Goal: Task Accomplishment & Management: Use online tool/utility

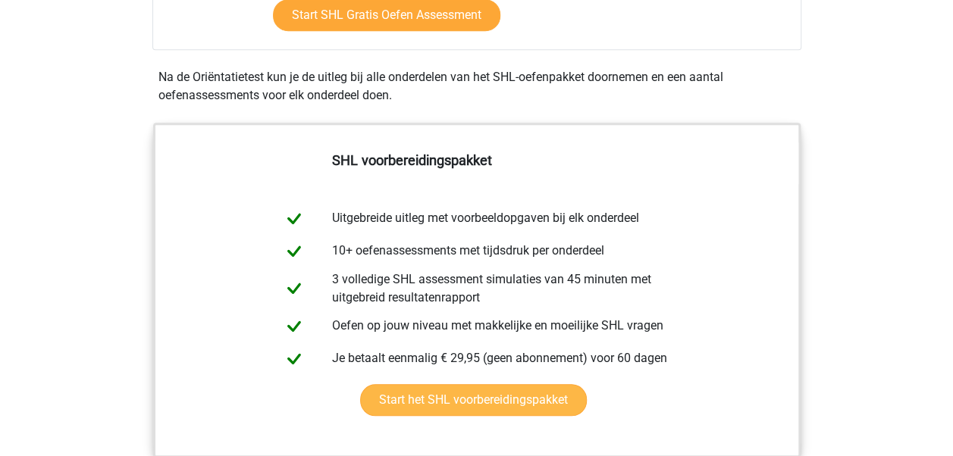
scroll to position [531, 0]
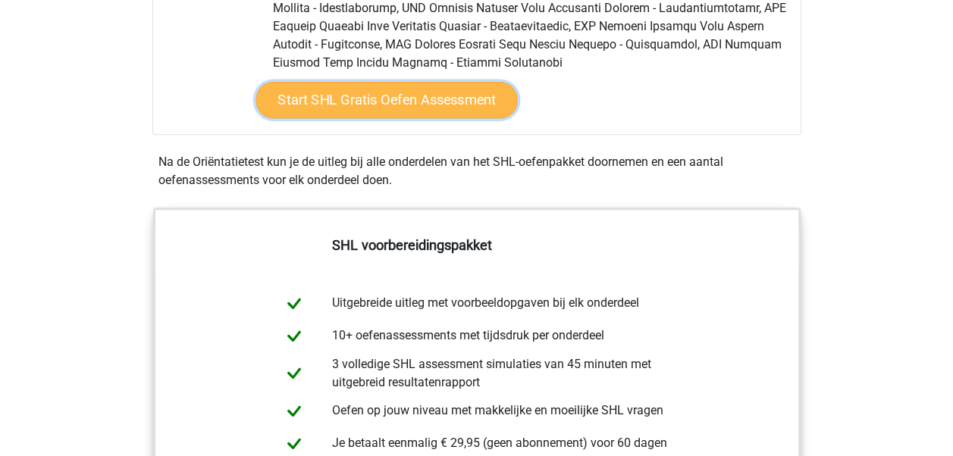
click at [417, 97] on link "Start SHL Gratis Oefen Assessment" at bounding box center [386, 100] width 262 height 36
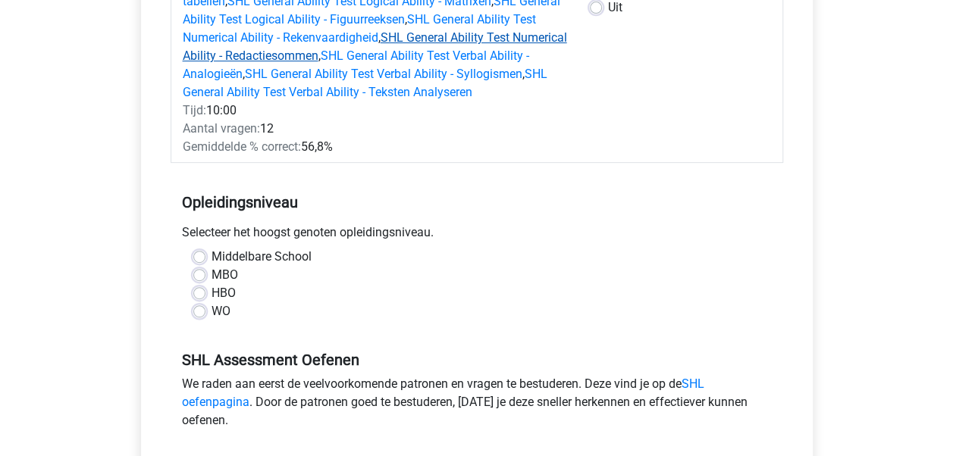
scroll to position [303, 0]
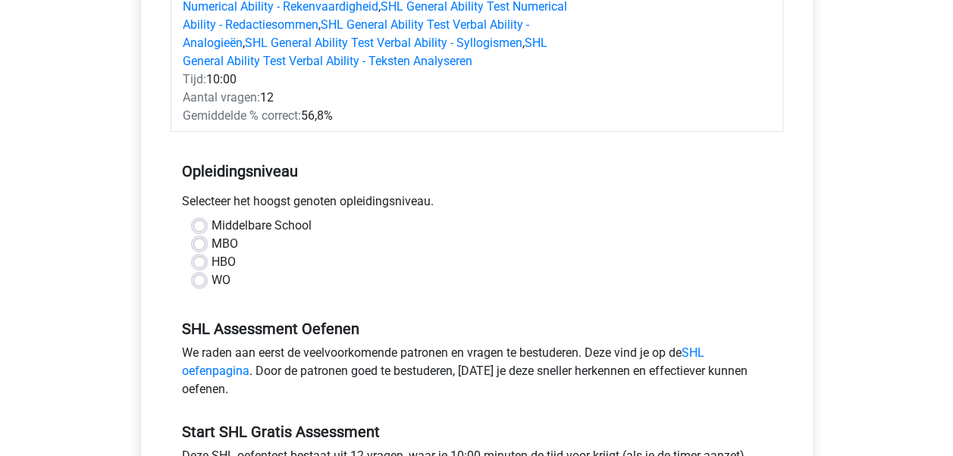
click at [218, 259] on label "HBO" at bounding box center [223, 262] width 24 height 18
click at [205, 259] on input "HBO" at bounding box center [199, 260] width 12 height 15
radio input "true"
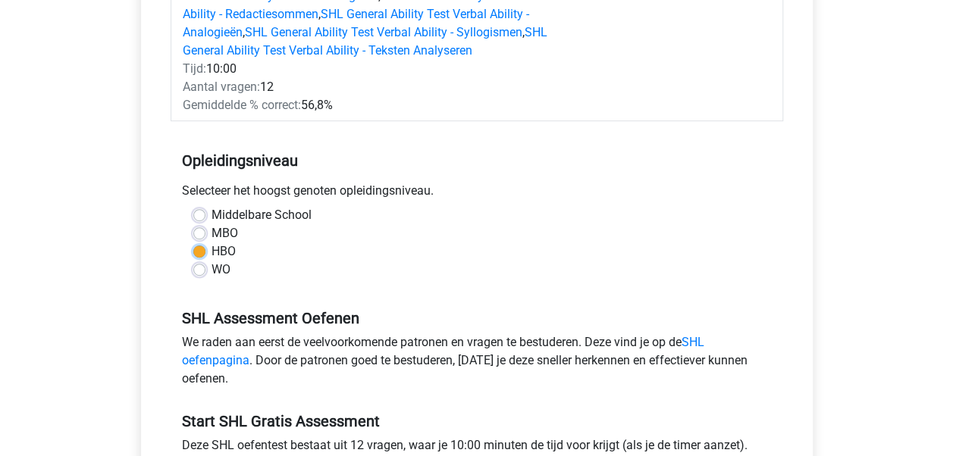
scroll to position [455, 0]
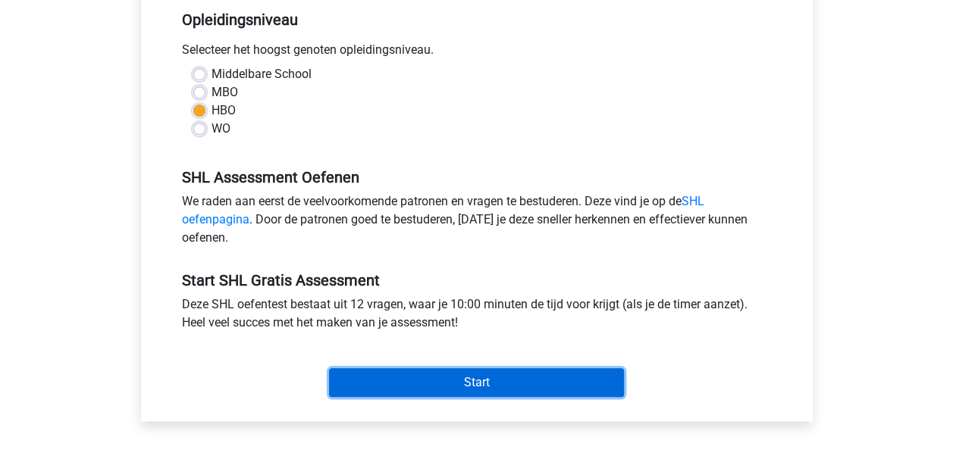
click at [444, 376] on input "Start" at bounding box center [476, 382] width 295 height 29
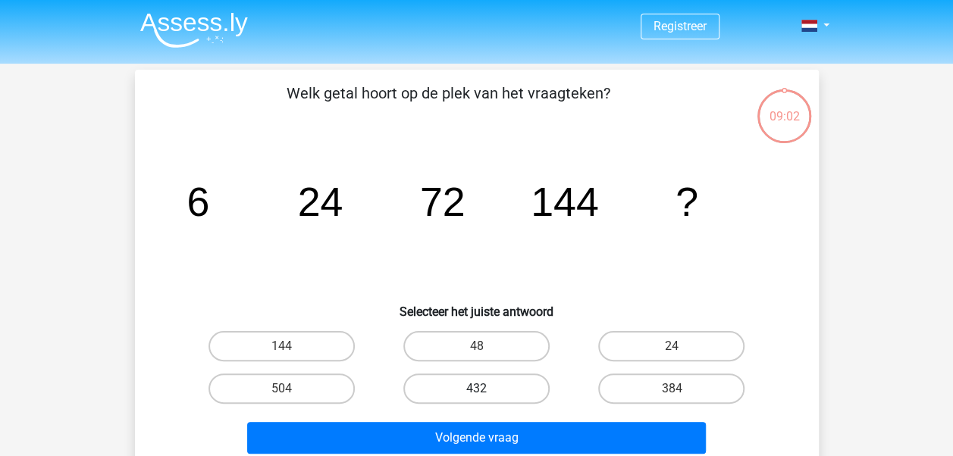
drag, startPoint x: 446, startPoint y: 390, endPoint x: 450, endPoint y: 397, distance: 8.5
click at [446, 390] on label "432" at bounding box center [476, 389] width 146 height 30
click at [476, 390] on input "432" at bounding box center [481, 394] width 10 height 10
radio input "true"
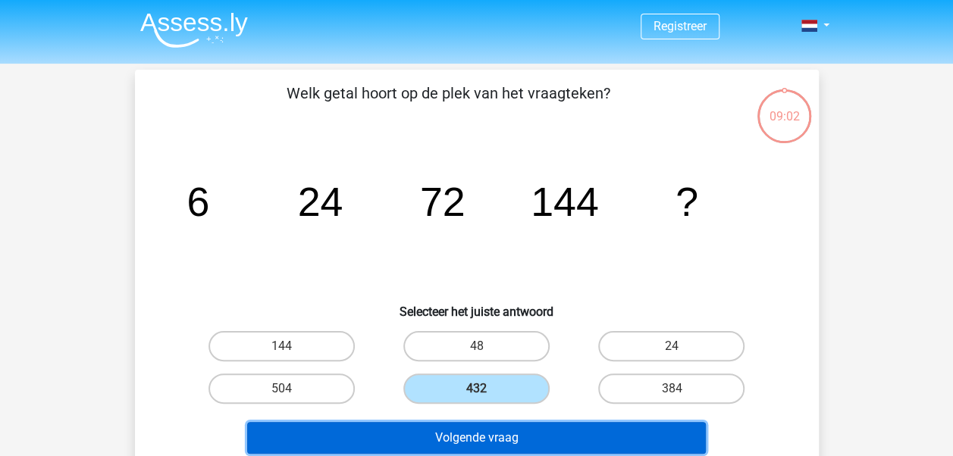
click at [472, 428] on button "Volgende vraag" at bounding box center [476, 438] width 459 height 32
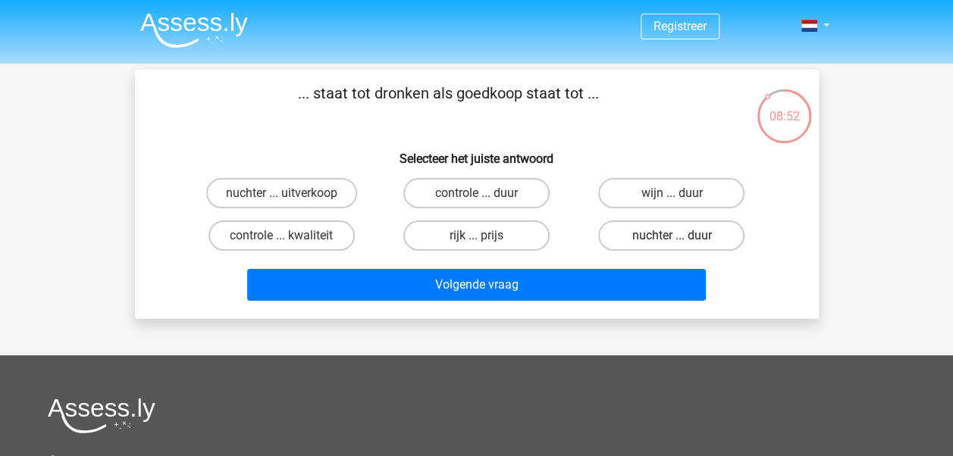
click at [714, 237] on label "nuchter ... duur" at bounding box center [671, 236] width 146 height 30
click at [681, 237] on input "nuchter ... duur" at bounding box center [677, 241] width 10 height 10
radio input "true"
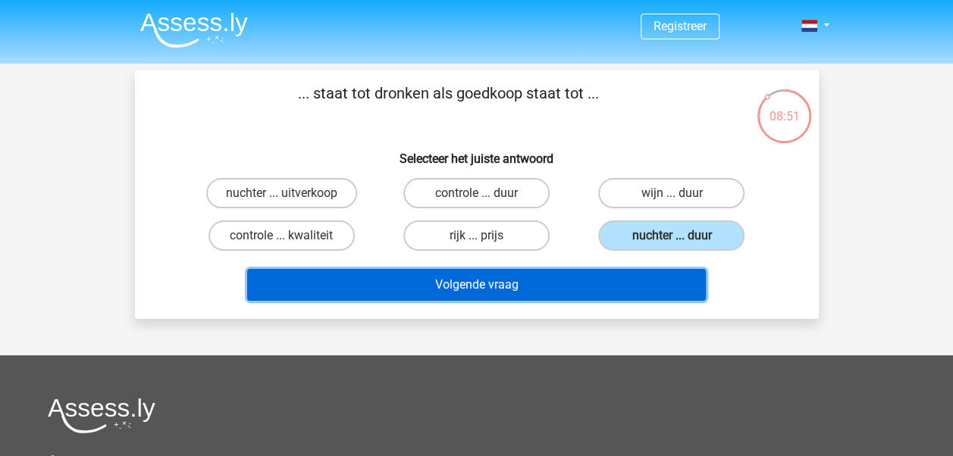
click at [575, 274] on button "Volgende vraag" at bounding box center [476, 285] width 459 height 32
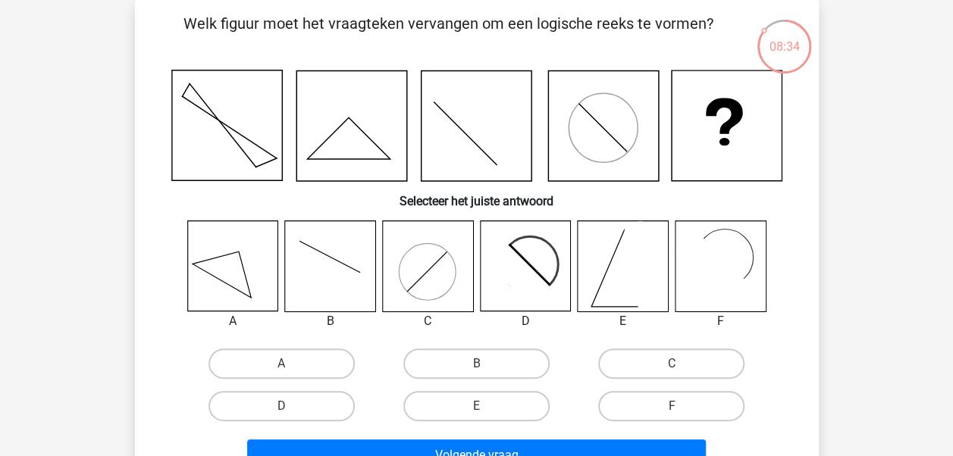
scroll to position [146, 0]
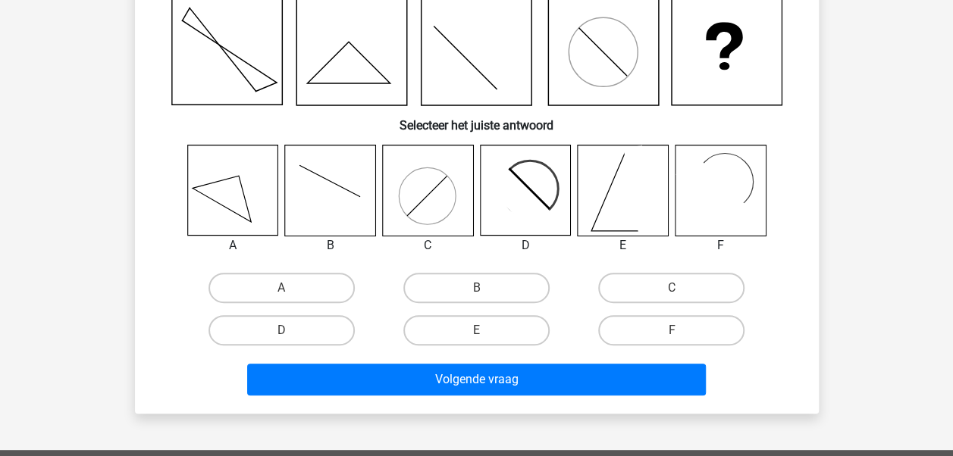
click at [593, 396] on div "Volgende vraag" at bounding box center [476, 383] width 585 height 38
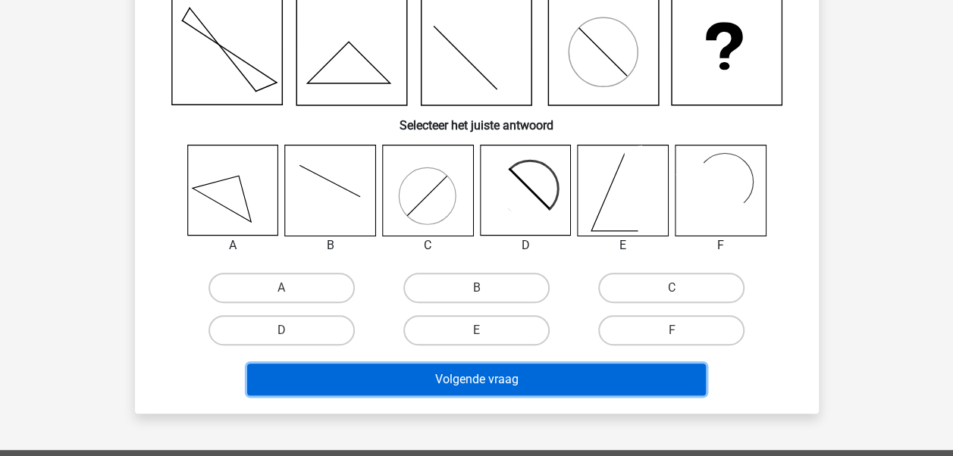
click at [576, 375] on button "Volgende vraag" at bounding box center [476, 380] width 459 height 32
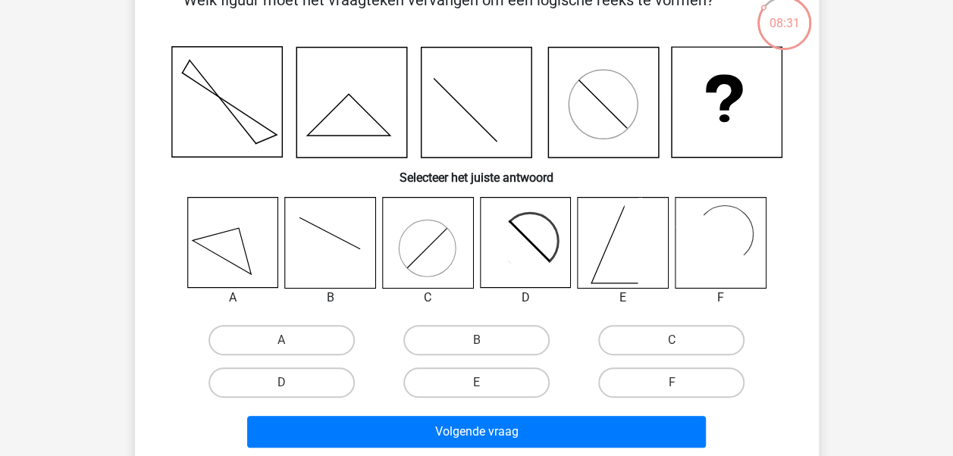
scroll to position [70, 0]
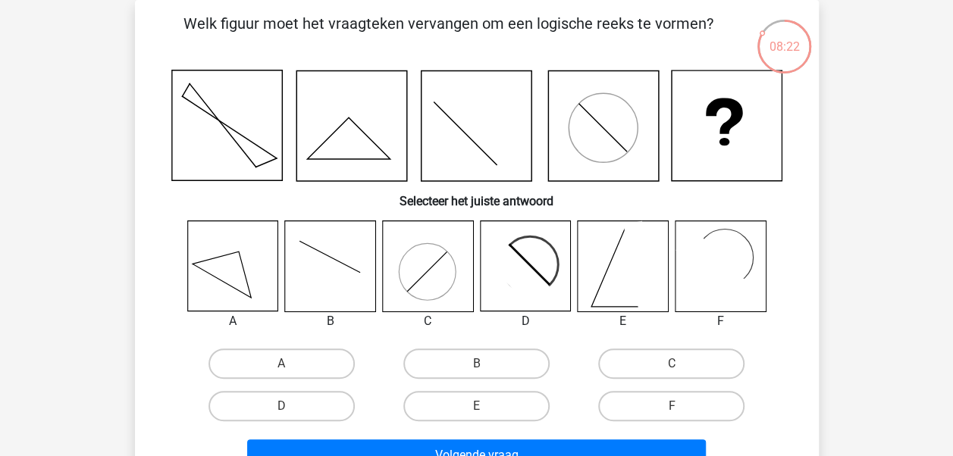
click at [608, 276] on icon at bounding box center [623, 266] width 90 height 90
click at [488, 400] on label "E" at bounding box center [476, 406] width 146 height 30
click at [486, 406] on input "E" at bounding box center [481, 411] width 10 height 10
radio input "true"
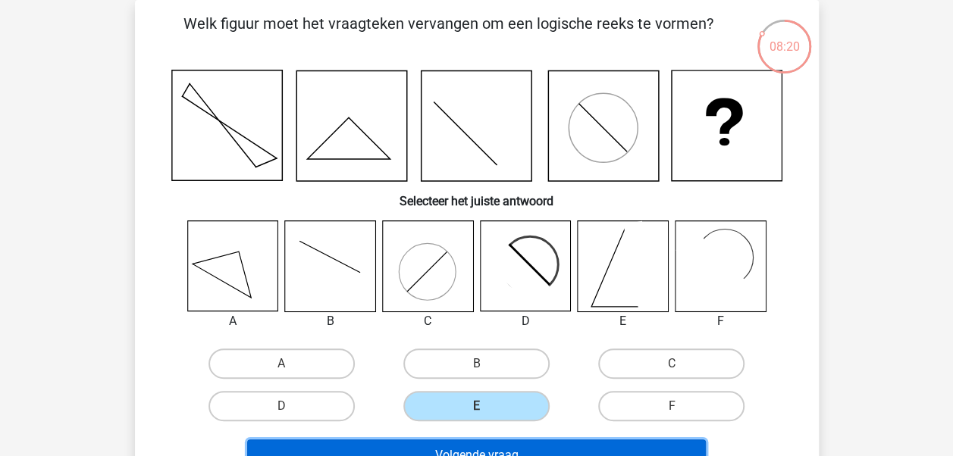
click at [491, 441] on button "Volgende vraag" at bounding box center [476, 456] width 459 height 32
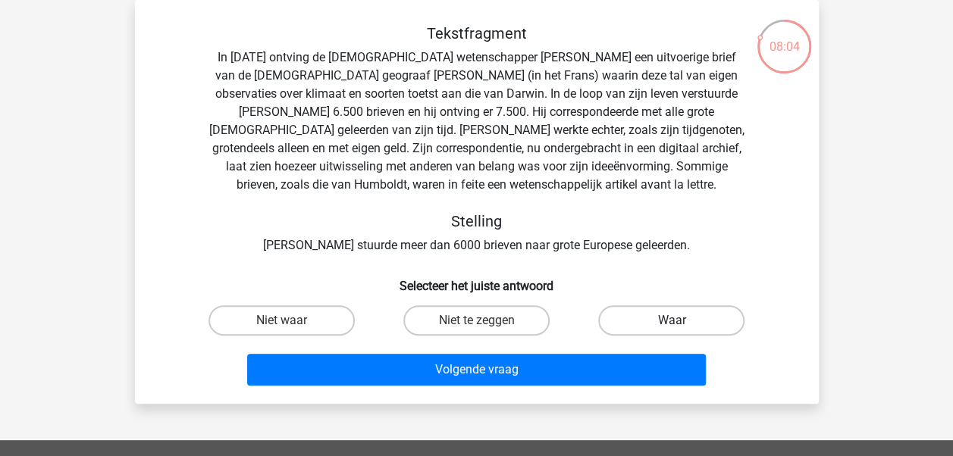
click at [632, 324] on label "Waar" at bounding box center [671, 320] width 146 height 30
click at [672, 324] on input "Waar" at bounding box center [677, 326] width 10 height 10
radio input "true"
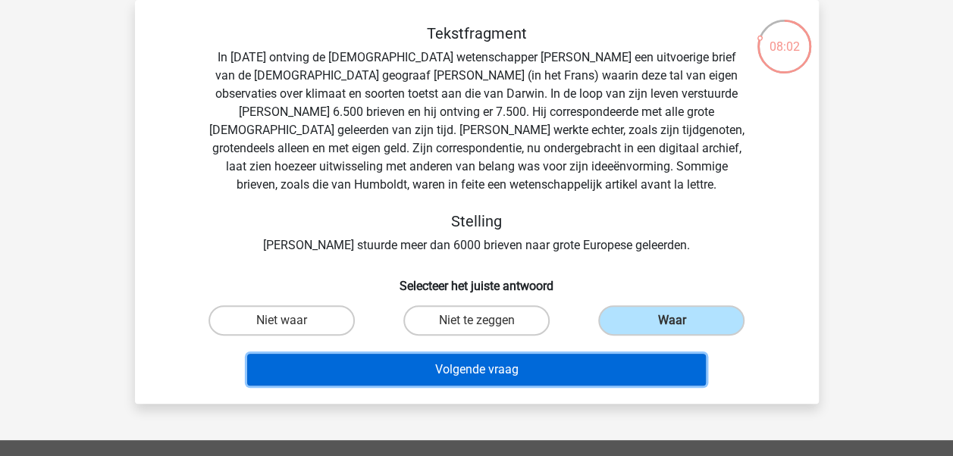
click at [522, 373] on button "Volgende vraag" at bounding box center [476, 370] width 459 height 32
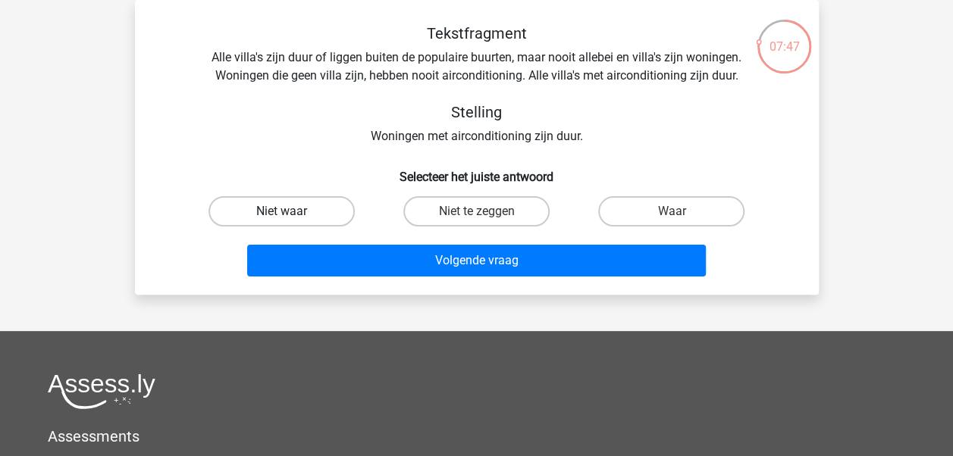
click at [279, 208] on label "Niet waar" at bounding box center [281, 211] width 146 height 30
click at [281, 211] on input "Niet waar" at bounding box center [286, 216] width 10 height 10
radio input "true"
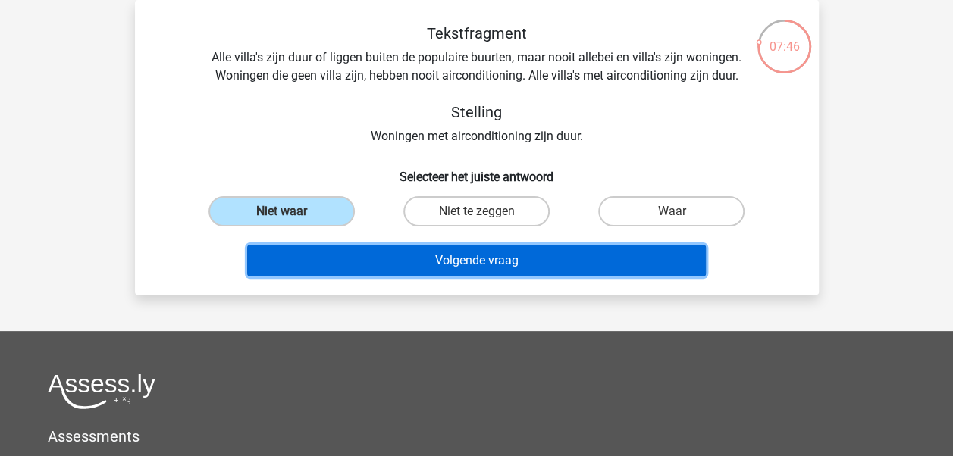
click at [449, 271] on button "Volgende vraag" at bounding box center [476, 261] width 459 height 32
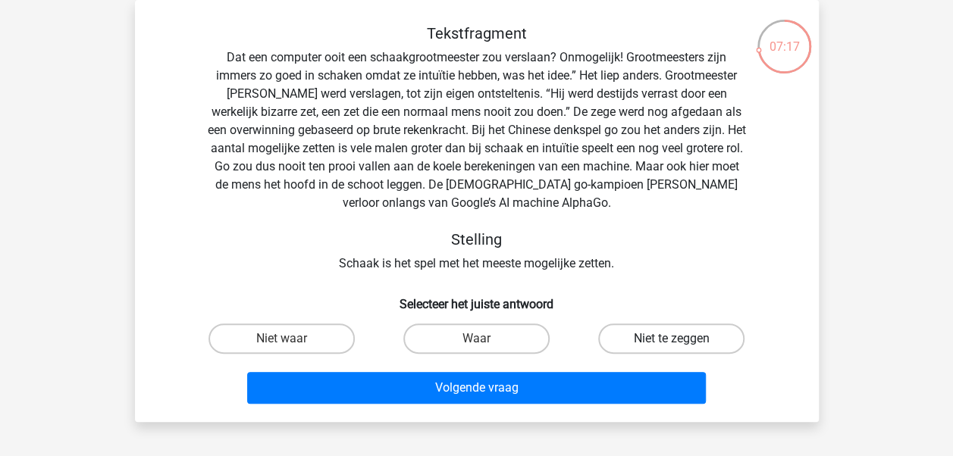
click at [647, 346] on label "Niet te zeggen" at bounding box center [671, 339] width 146 height 30
click at [672, 346] on input "Niet te zeggen" at bounding box center [677, 344] width 10 height 10
radio input "true"
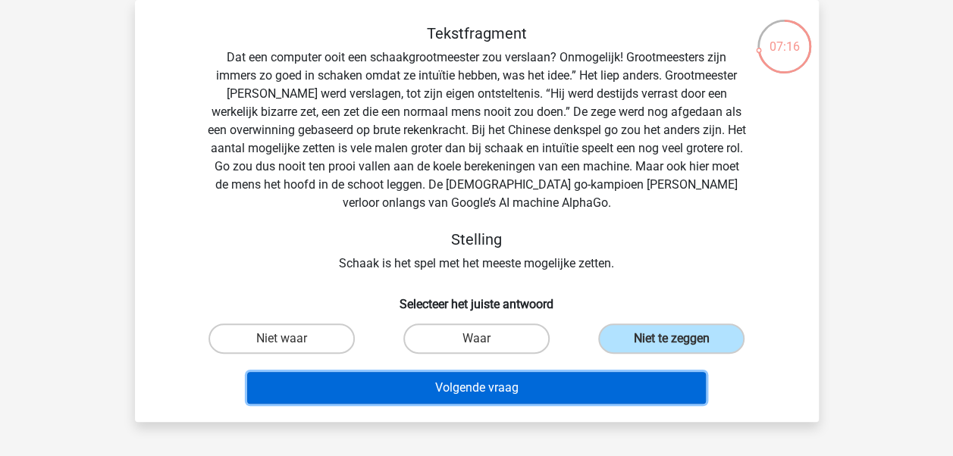
click at [560, 373] on button "Volgende vraag" at bounding box center [476, 388] width 459 height 32
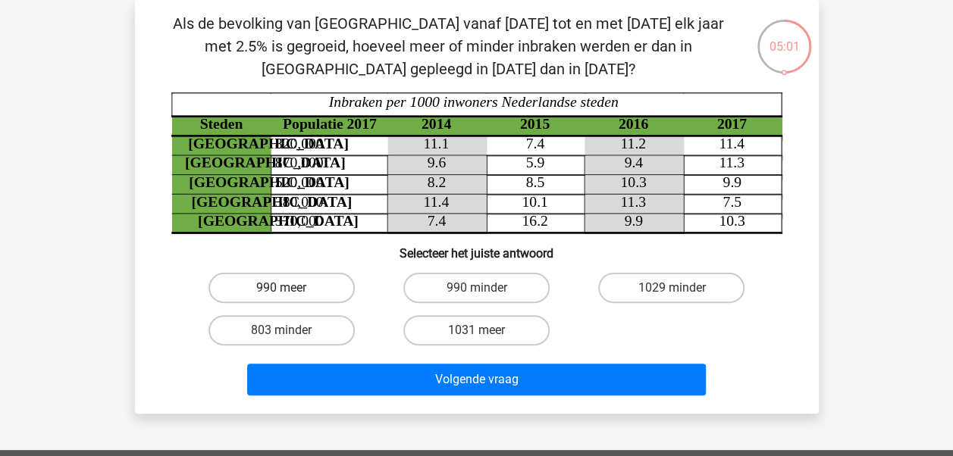
click at [309, 301] on label "990 meer" at bounding box center [281, 288] width 146 height 30
click at [291, 298] on input "990 meer" at bounding box center [286, 293] width 10 height 10
radio input "true"
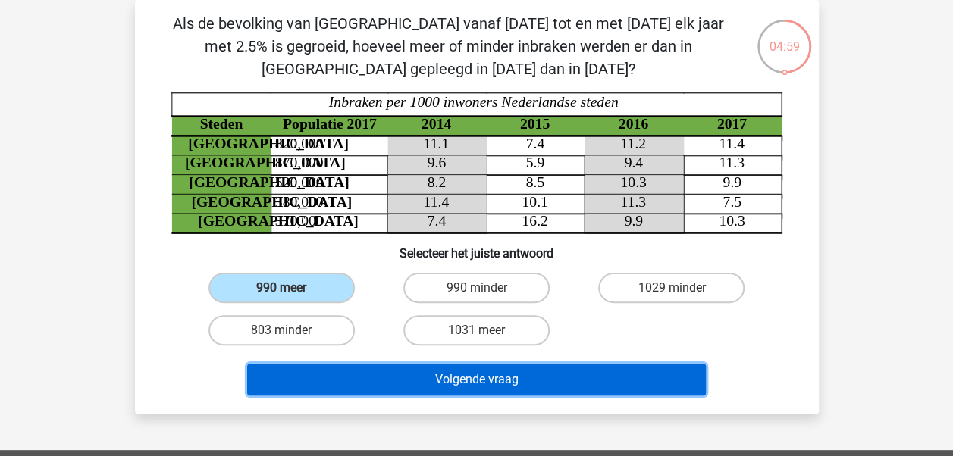
click at [505, 392] on button "Volgende vraag" at bounding box center [476, 380] width 459 height 32
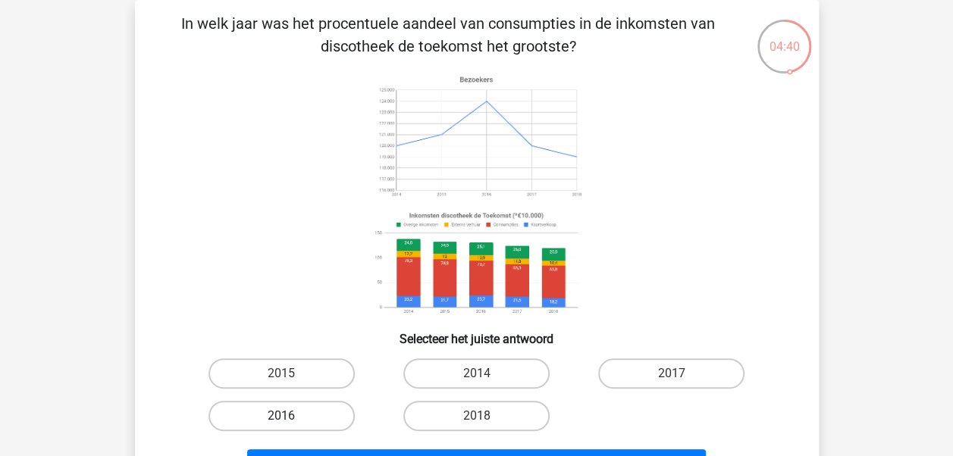
click at [334, 418] on label "2016" at bounding box center [281, 416] width 146 height 30
click at [291, 418] on input "2016" at bounding box center [286, 421] width 10 height 10
radio input "true"
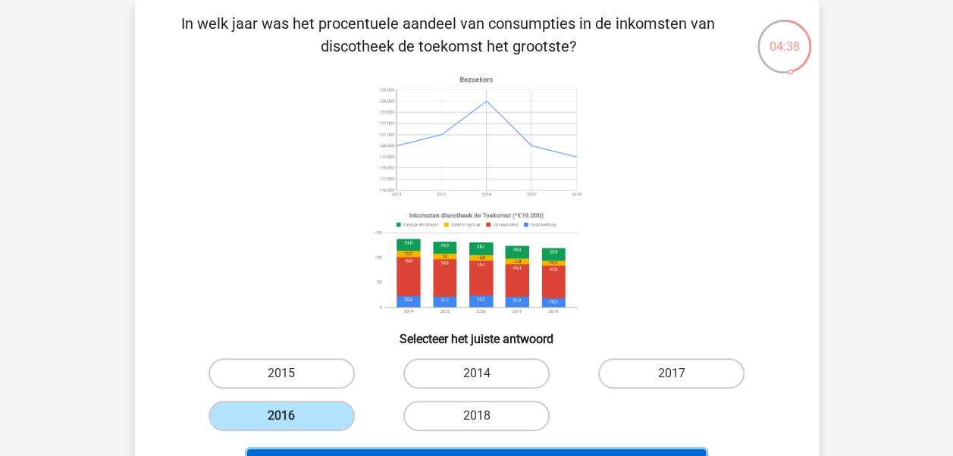
click at [377, 452] on button "Volgende vraag" at bounding box center [476, 466] width 459 height 32
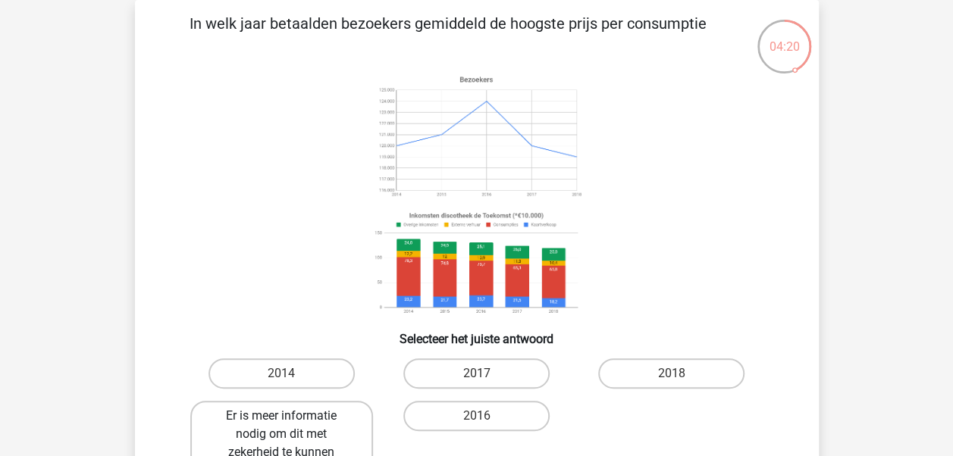
click at [337, 431] on label "Er is meer informatie nodig om dit met zekerheid te kunnen zeggen." at bounding box center [281, 443] width 183 height 85
click at [291, 426] on input "Er is meer informatie nodig om dit met zekerheid te kunnen zeggen." at bounding box center [286, 421] width 10 height 10
radio input "true"
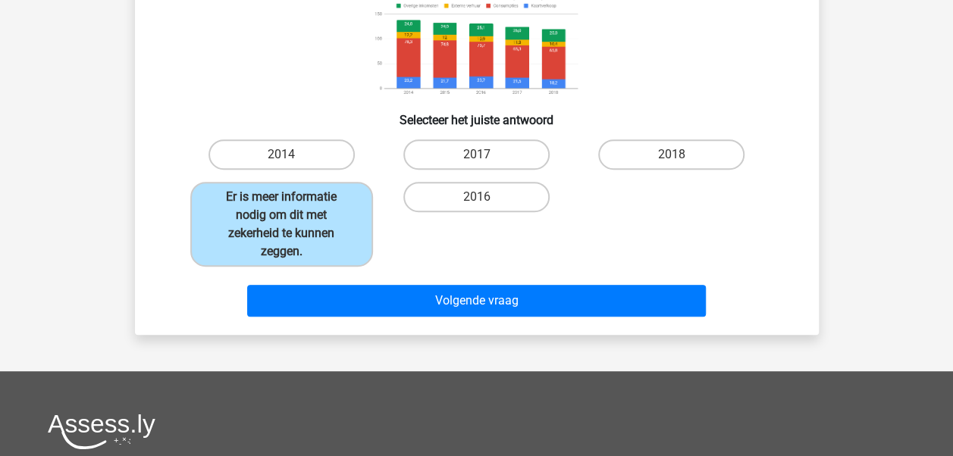
scroll to position [290, 0]
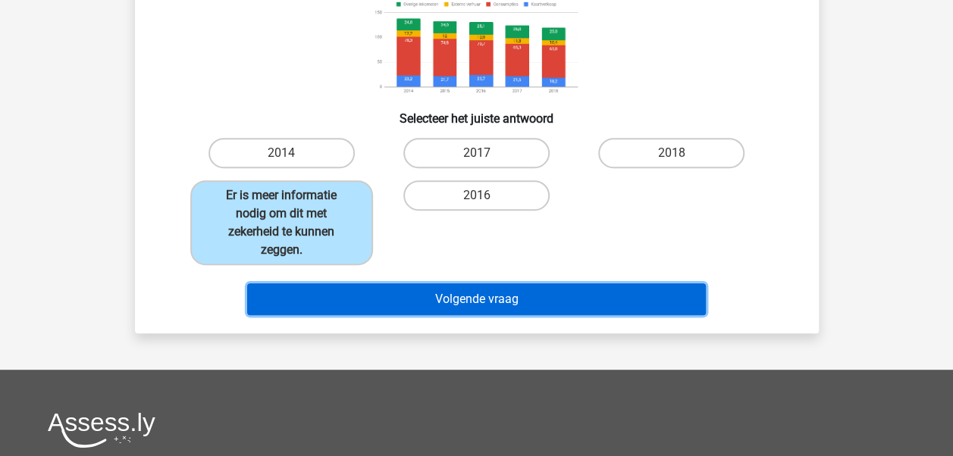
click at [528, 299] on button "Volgende vraag" at bounding box center [476, 300] width 459 height 32
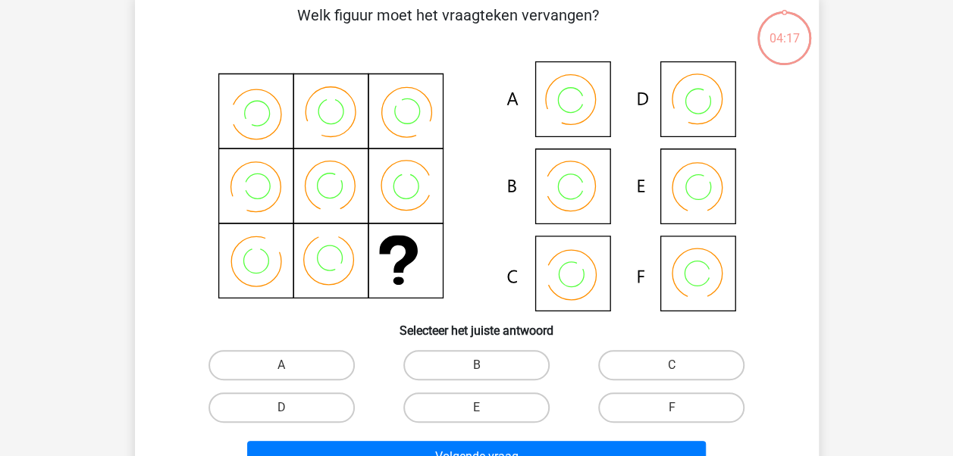
scroll to position [70, 0]
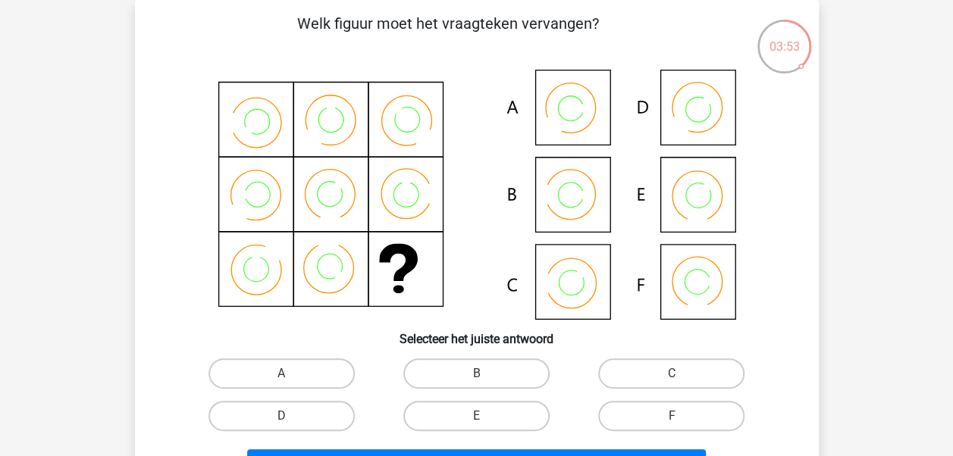
click at [581, 283] on icon at bounding box center [476, 195] width 611 height 250
click at [625, 379] on label "C" at bounding box center [671, 374] width 146 height 30
click at [672, 379] on input "C" at bounding box center [677, 379] width 10 height 10
radio input "true"
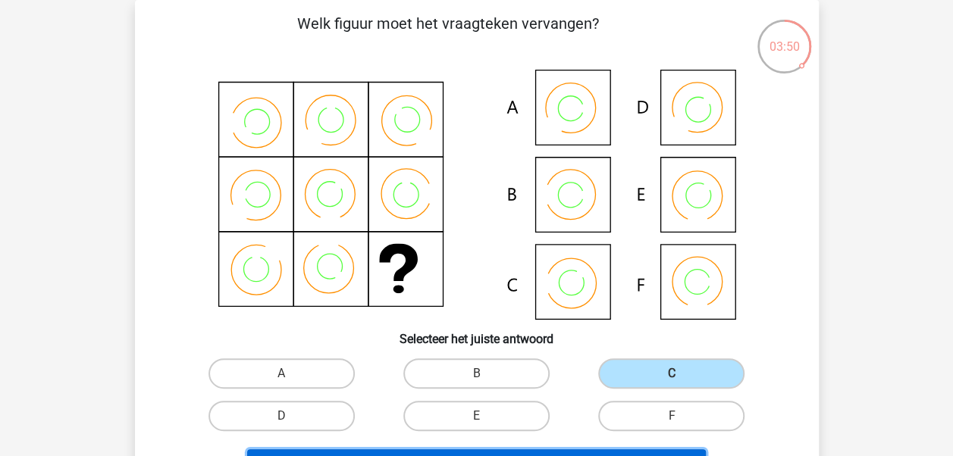
click at [508, 450] on button "Volgende vraag" at bounding box center [476, 466] width 459 height 32
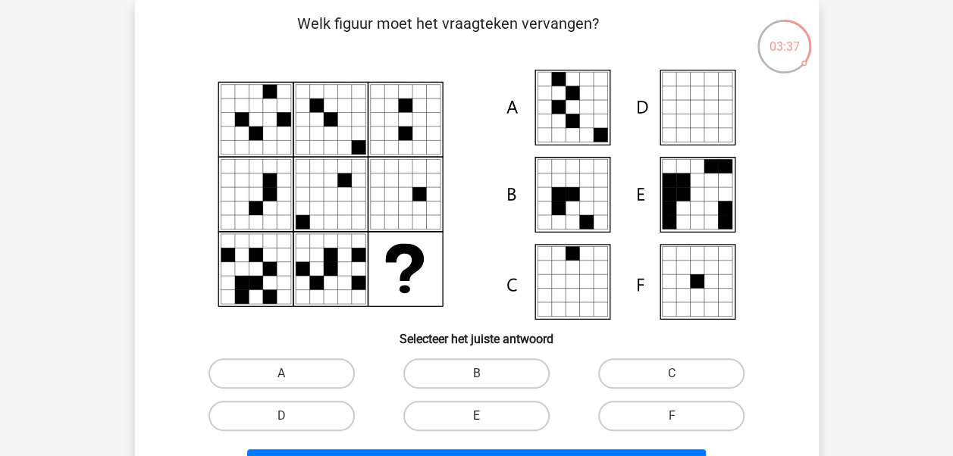
click at [488, 409] on label "E" at bounding box center [476, 416] width 146 height 30
click at [486, 416] on input "E" at bounding box center [481, 421] width 10 height 10
radio input "true"
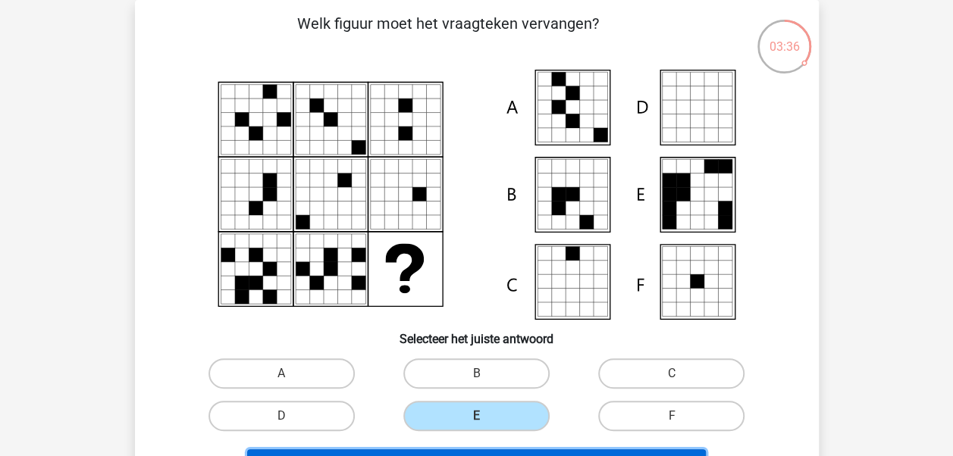
click at [490, 454] on button "Volgende vraag" at bounding box center [476, 466] width 459 height 32
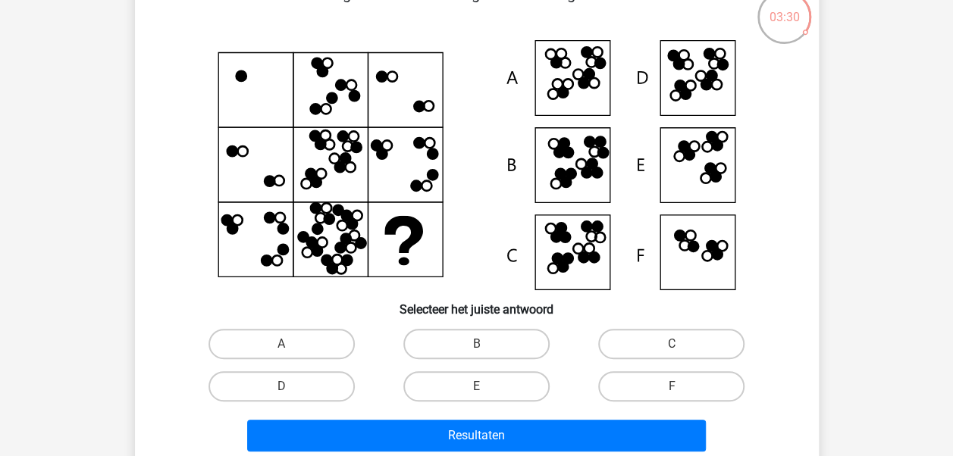
scroll to position [76, 0]
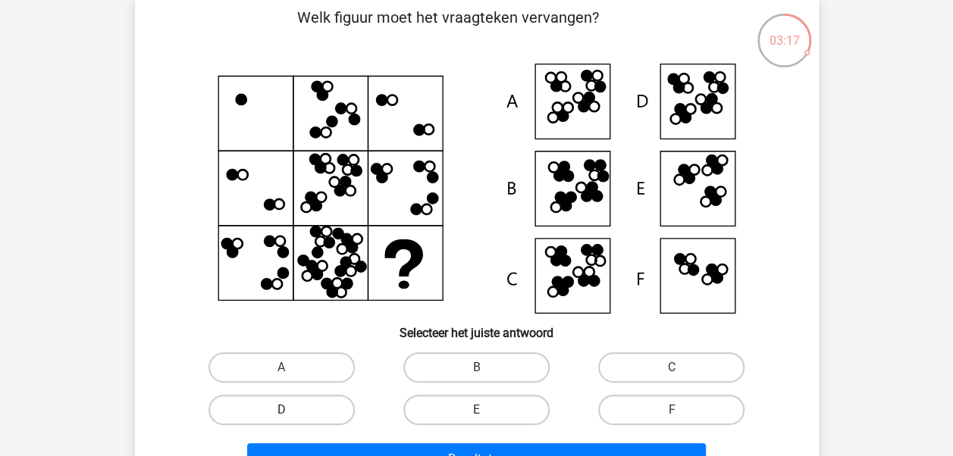
click at [305, 399] on label "D" at bounding box center [281, 410] width 146 height 30
click at [291, 410] on input "D" at bounding box center [286, 415] width 10 height 10
radio input "true"
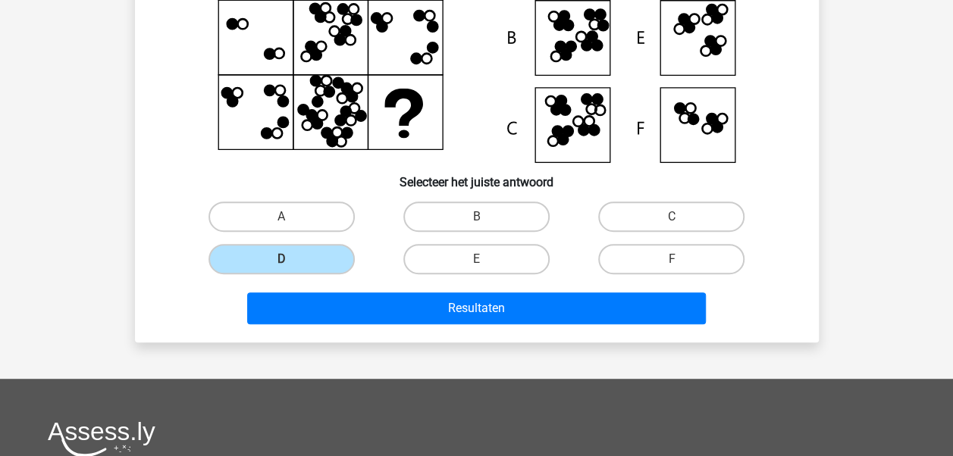
scroll to position [227, 0]
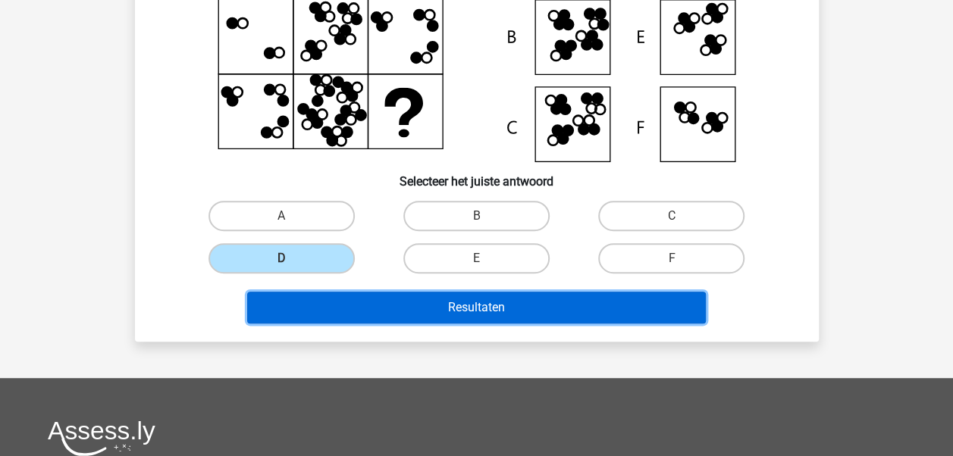
click at [438, 309] on button "Resultaten" at bounding box center [476, 308] width 459 height 32
